Goal: Task Accomplishment & Management: Complete application form

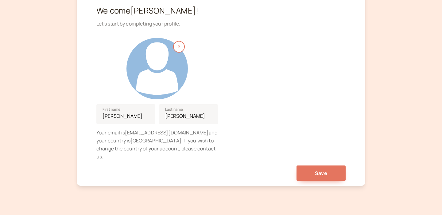
scroll to position [78, 0]
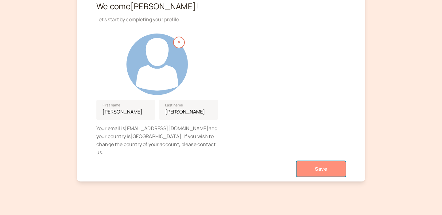
click at [315, 165] on span "Save" at bounding box center [321, 168] width 12 height 7
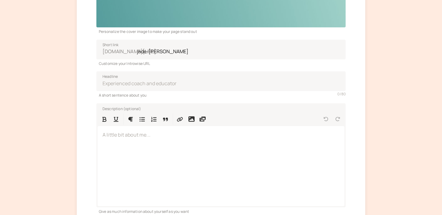
scroll to position [195, 0]
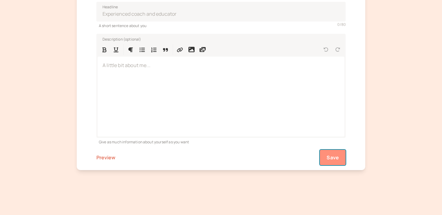
click at [336, 158] on span "Save" at bounding box center [333, 157] width 12 height 7
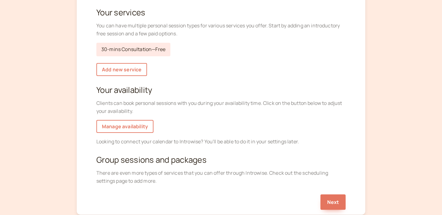
scroll to position [70, 0]
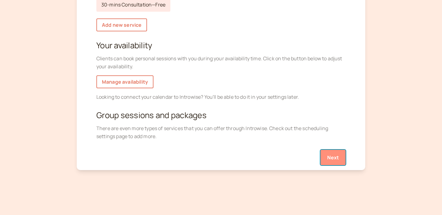
click at [332, 156] on button "Next" at bounding box center [332, 156] width 25 height 15
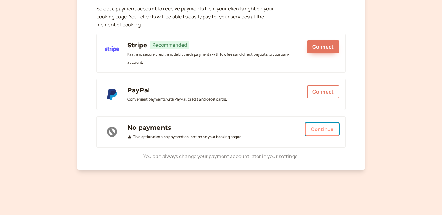
click at [324, 127] on button "Continue" at bounding box center [322, 128] width 34 height 13
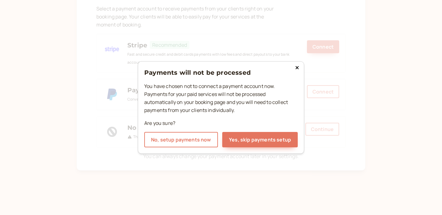
click at [297, 67] on icon at bounding box center [297, 67] width 3 height 3
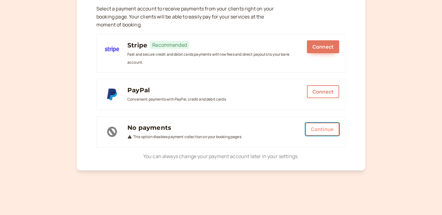
click at [315, 128] on button "Continue" at bounding box center [322, 128] width 34 height 13
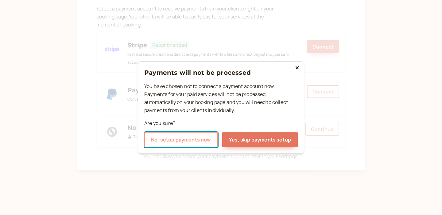
click at [179, 135] on button "No, setup payments now" at bounding box center [181, 139] width 74 height 15
